Goal: Task Accomplishment & Management: Complete application form

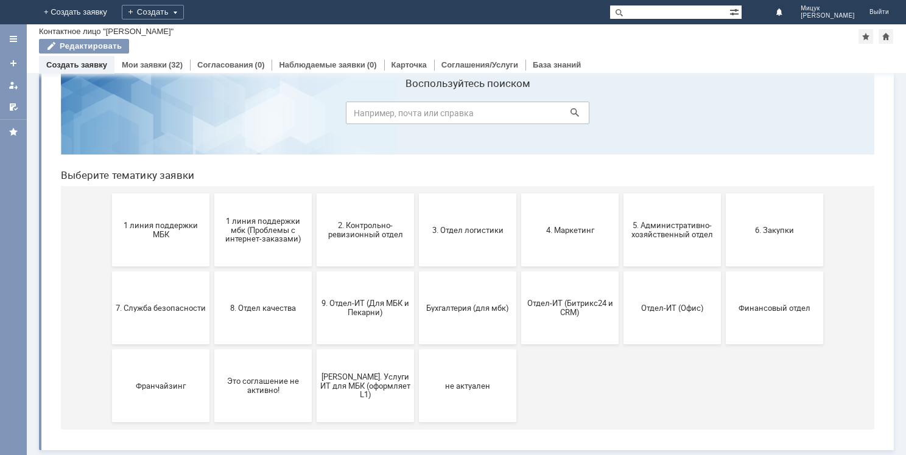
scroll to position [40, 0]
click at [478, 220] on button "3. Отдел логистики" at bounding box center [467, 230] width 97 height 73
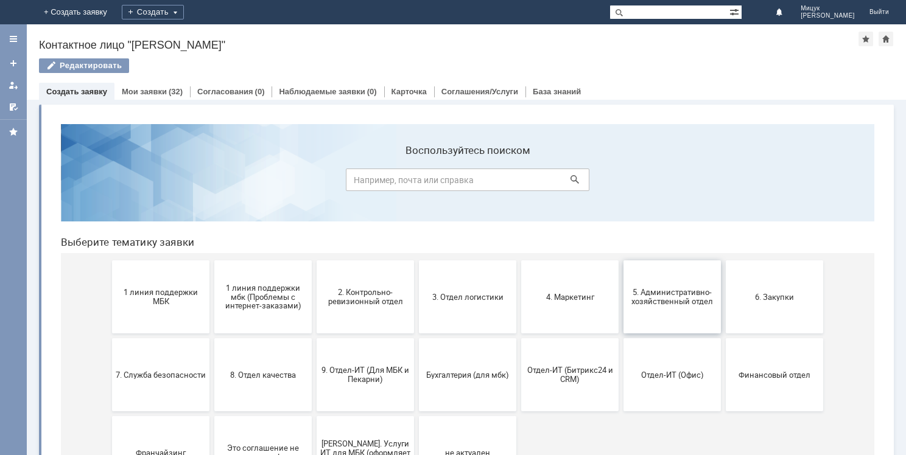
click at [645, 293] on span "5. Административно-хозяйственный отдел" at bounding box center [672, 297] width 90 height 18
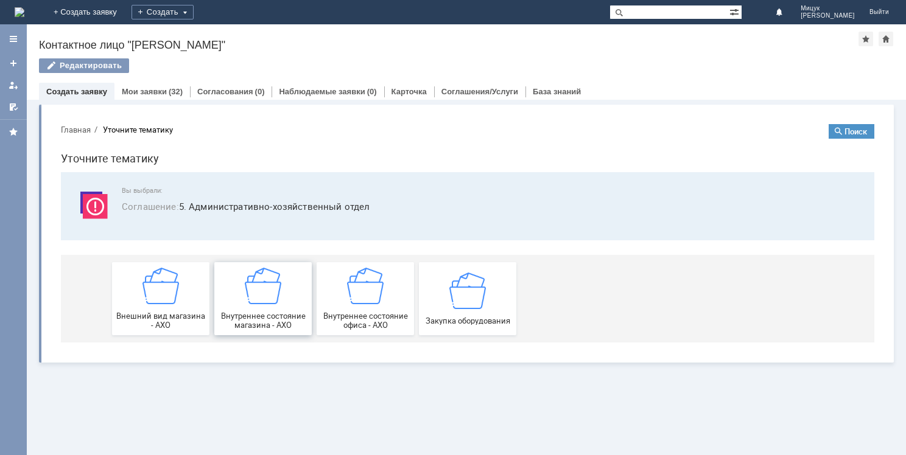
click at [265, 289] on img at bounding box center [263, 286] width 37 height 37
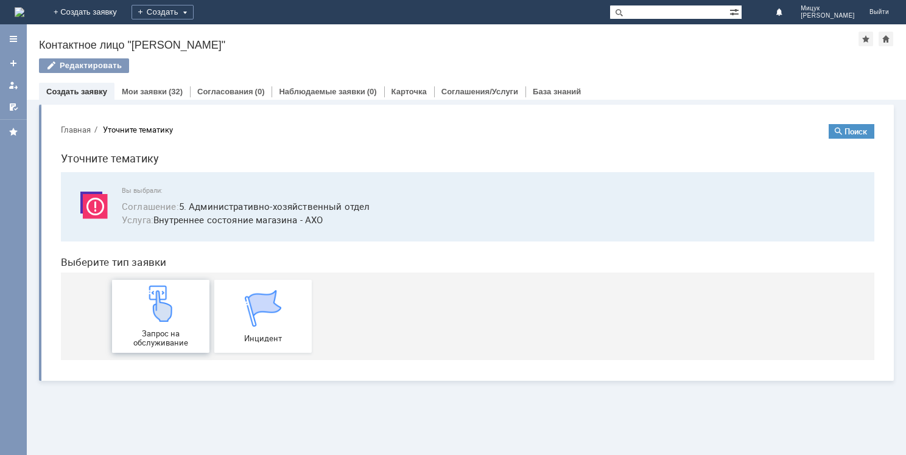
click at [166, 327] on div "Запрос на обслуживание" at bounding box center [161, 317] width 90 height 62
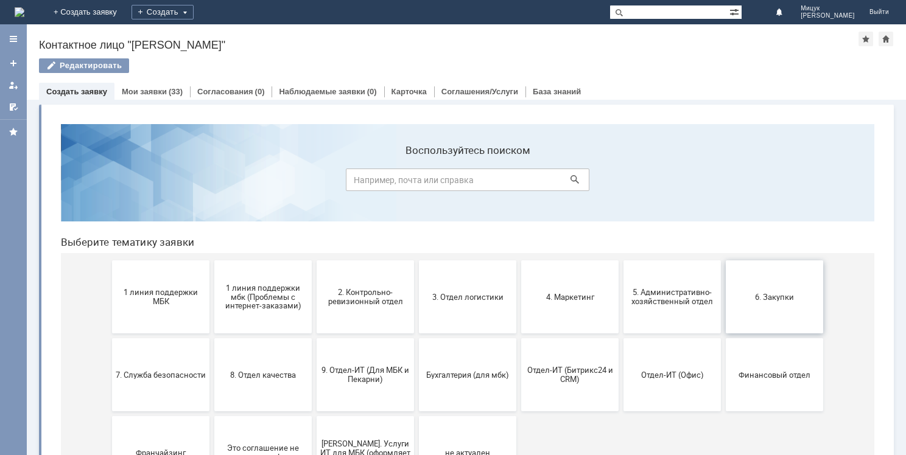
click at [777, 295] on span "6. Закупки" at bounding box center [774, 296] width 90 height 9
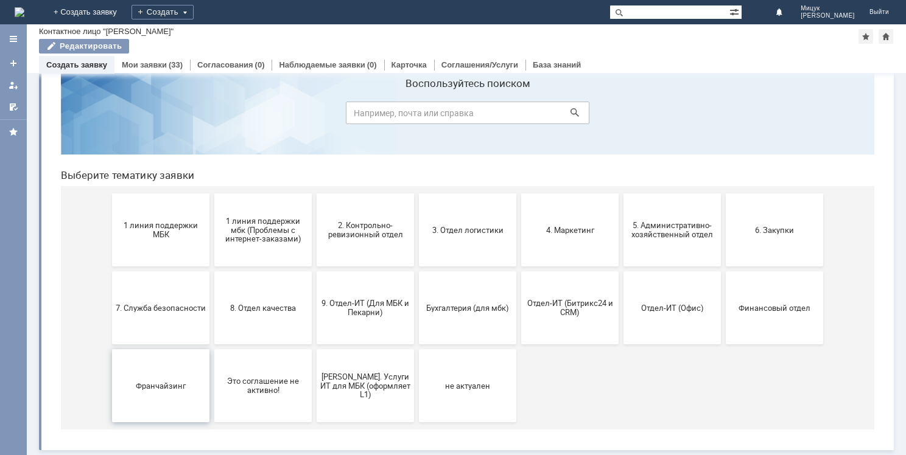
scroll to position [40, 0]
click at [254, 229] on span "1 линия поддержки мбк (Проблемы с интернет-заказами)" at bounding box center [263, 229] width 90 height 27
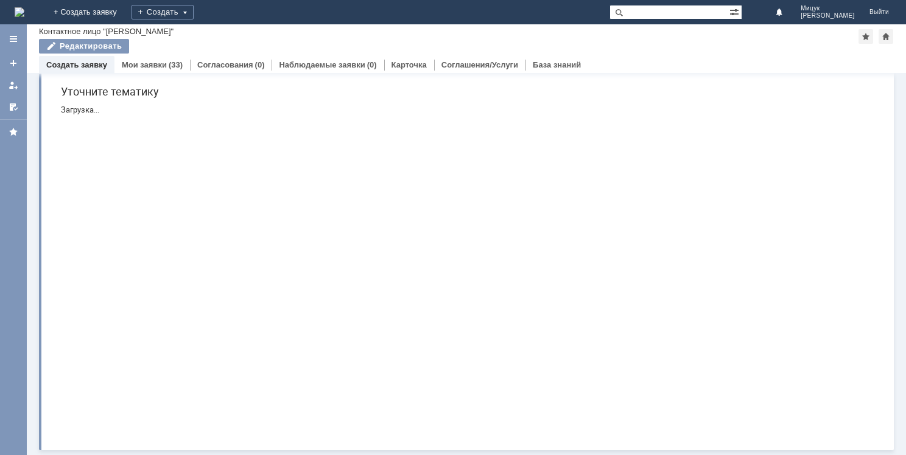
scroll to position [0, 0]
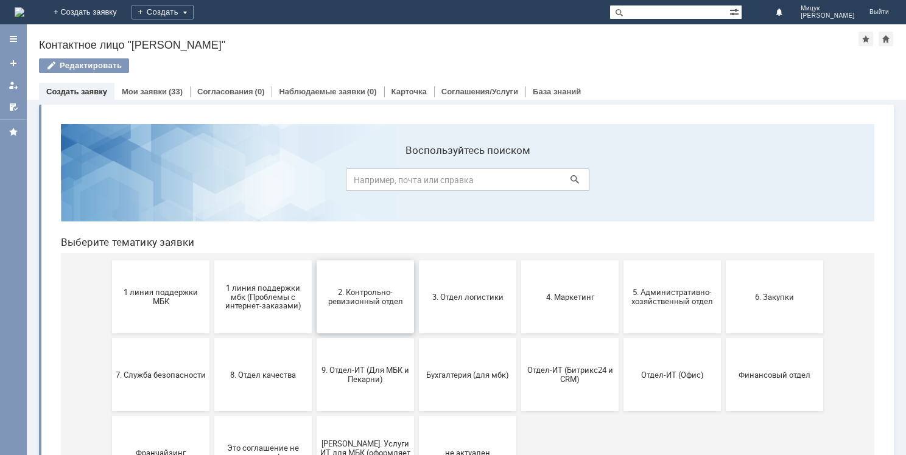
click at [359, 290] on span "2. Контрольно-ревизионный отдел" at bounding box center [365, 297] width 90 height 18
click at [480, 303] on button "3. Отдел логистики" at bounding box center [467, 297] width 97 height 73
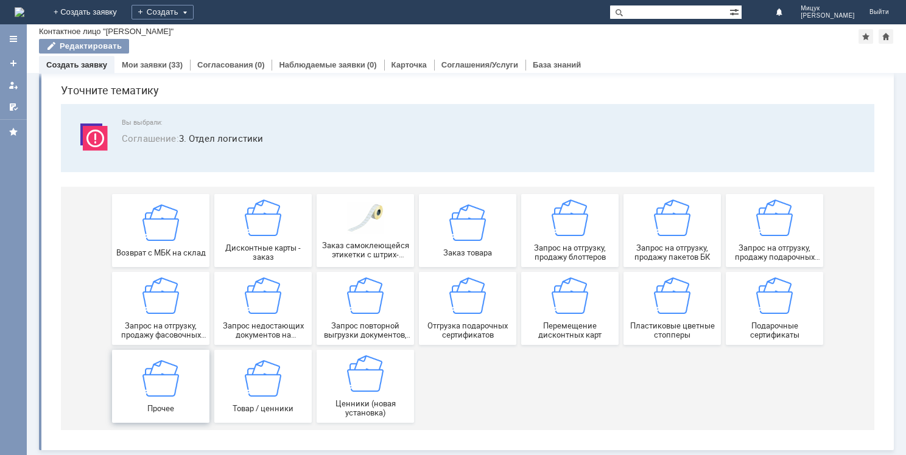
scroll to position [41, 0]
click at [377, 379] on img at bounding box center [365, 374] width 37 height 37
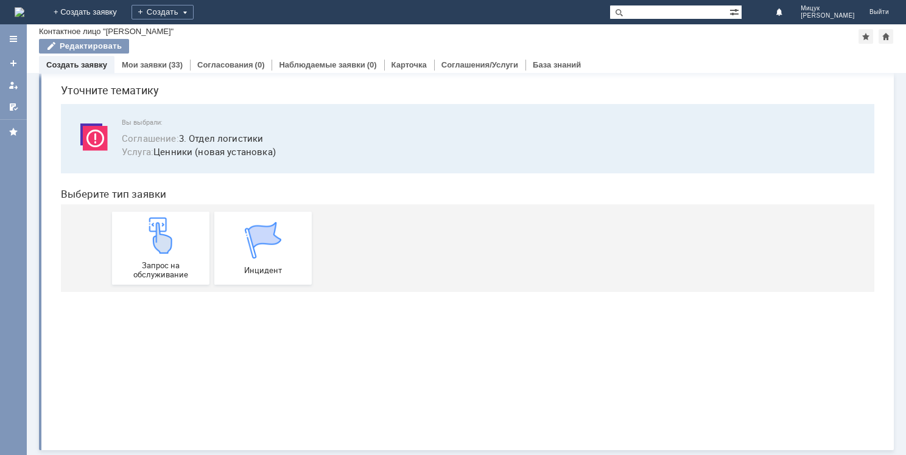
scroll to position [0, 0]
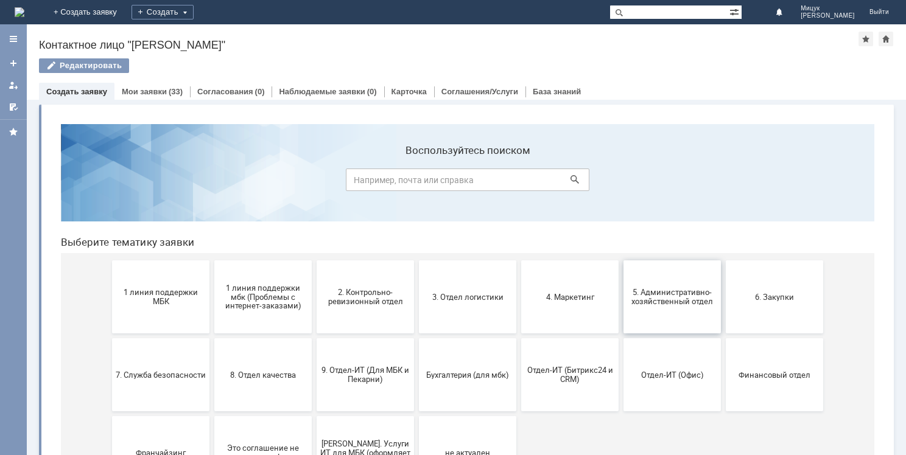
click at [667, 278] on button "5. Административно-хозяйственный отдел" at bounding box center [671, 297] width 97 height 73
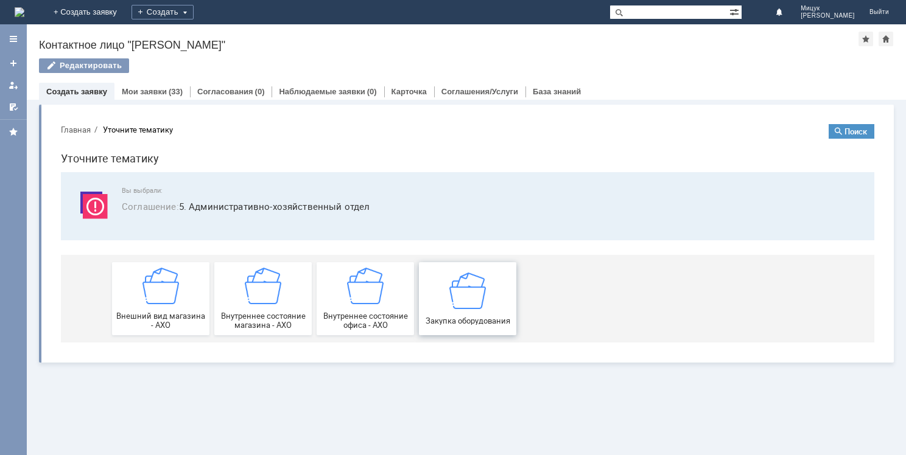
click at [480, 303] on img at bounding box center [467, 290] width 37 height 37
click at [265, 295] on img at bounding box center [263, 286] width 37 height 37
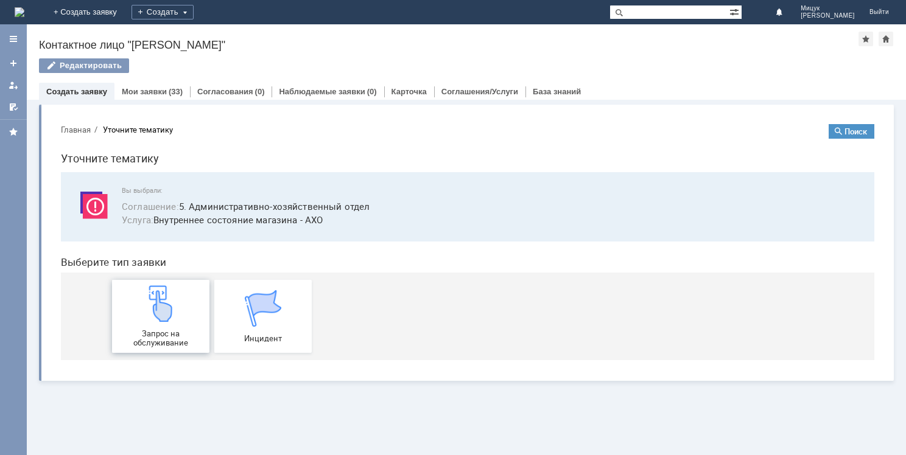
click at [180, 310] on div "Запрос на обслуживание" at bounding box center [161, 317] width 90 height 62
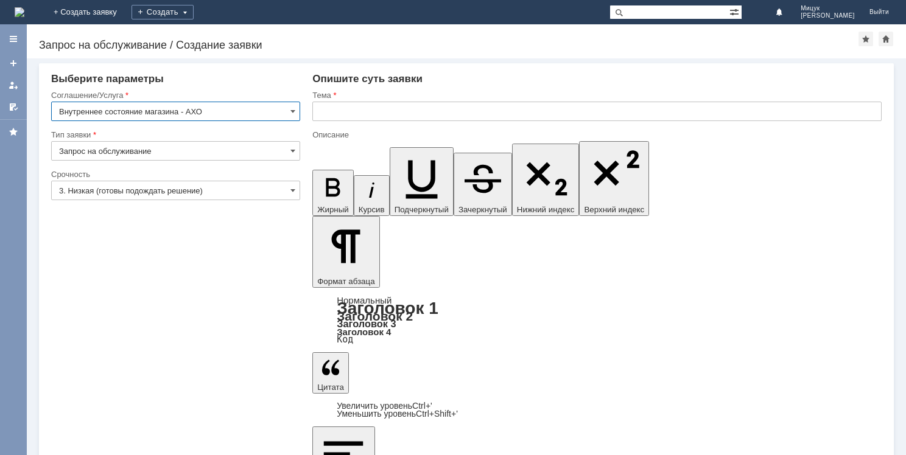
click at [174, 189] on input "3. Низкая (готовы подождать решение)" at bounding box center [175, 190] width 249 height 19
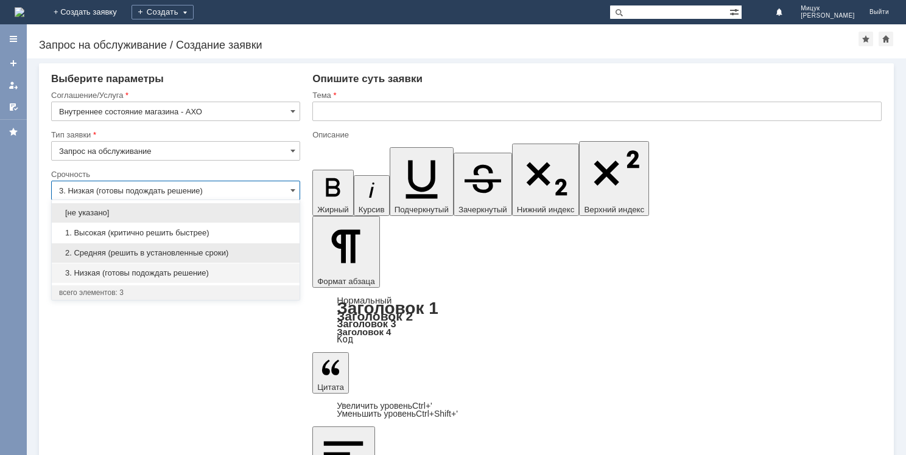
click at [175, 253] on span "2. Средняя (решить в установленные сроки)" at bounding box center [175, 253] width 233 height 10
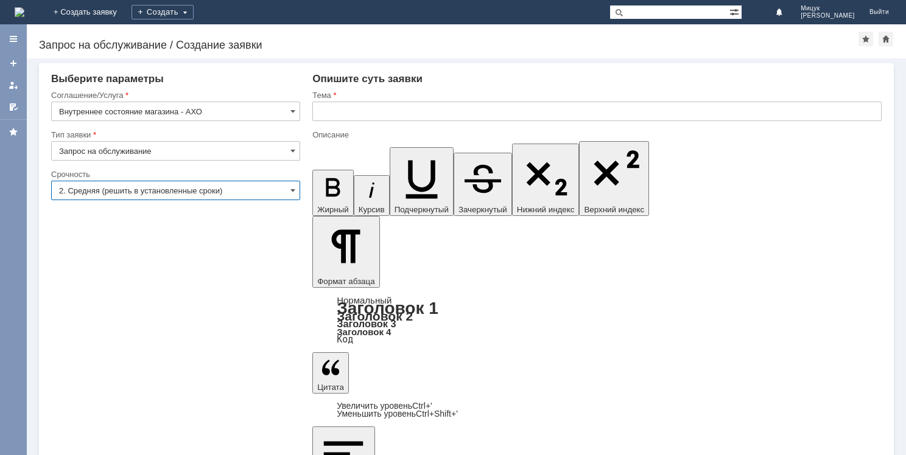
type input "2. Средняя (решить в установленные сроки)"
click at [412, 105] on input "text" at bounding box center [596, 111] width 569 height 19
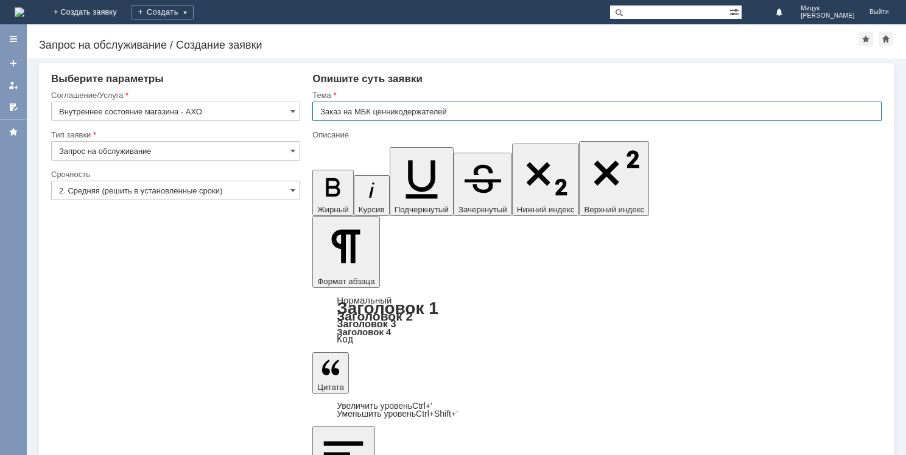
type input "Заказ на МБК ценникодержателей"
